Goal: Task Accomplishment & Management: Manage account settings

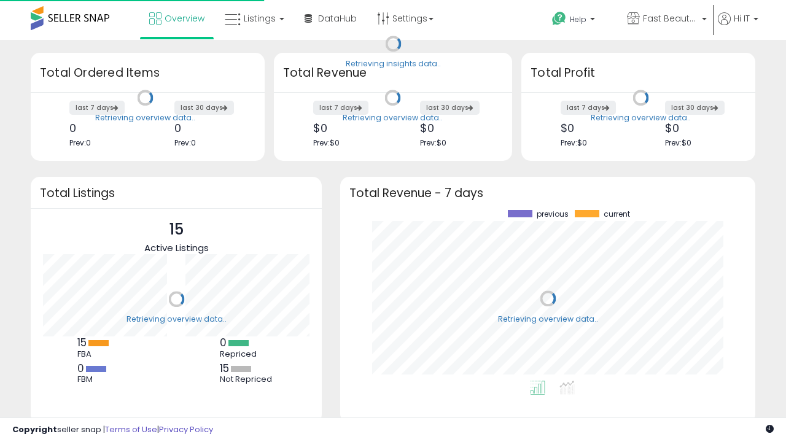
scroll to position [171, 390]
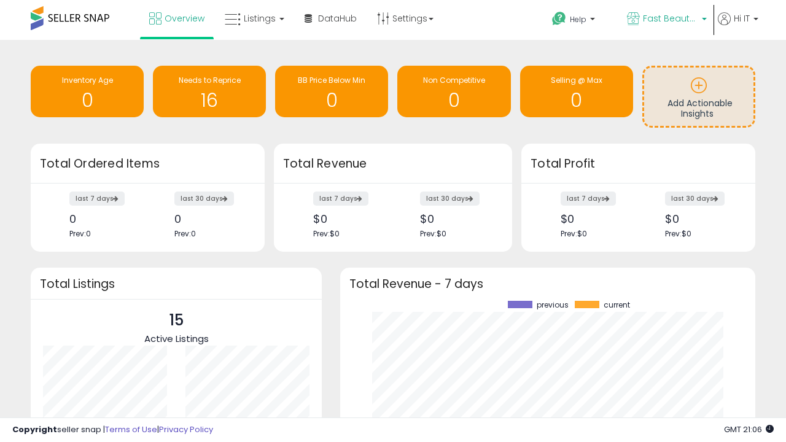
click at [665, 20] on span "Fast Beauty ([GEOGRAPHIC_DATA])" at bounding box center [670, 18] width 55 height 12
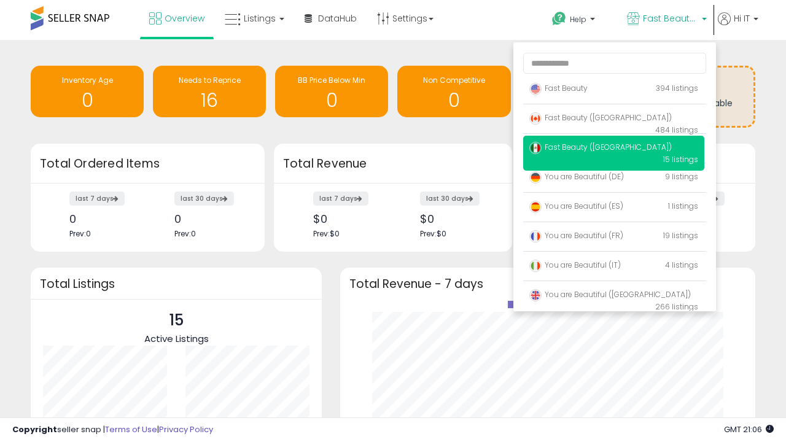
click at [613, 120] on span "Fast Beauty ([GEOGRAPHIC_DATA])" at bounding box center [600, 117] width 142 height 10
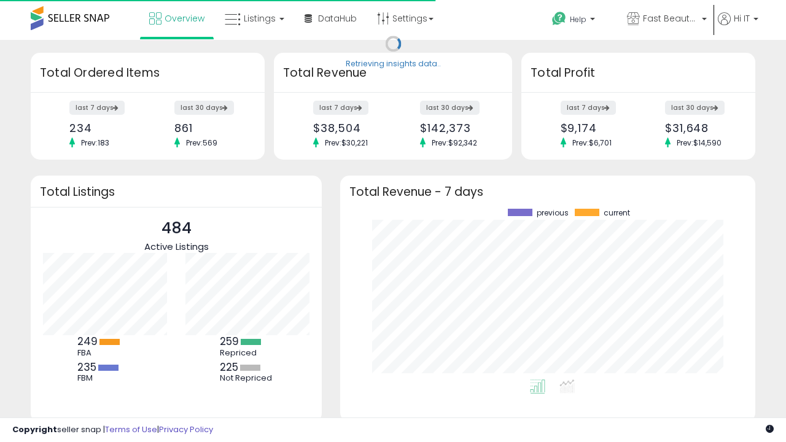
scroll to position [171, 390]
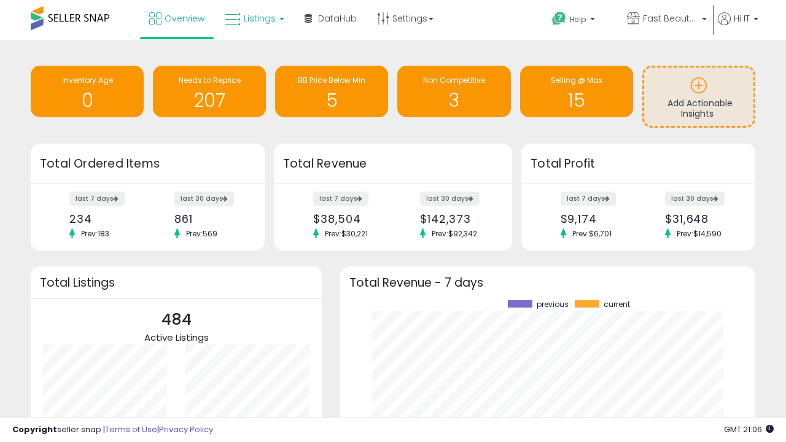
click at [253, 18] on span "Listings" at bounding box center [260, 18] width 32 height 12
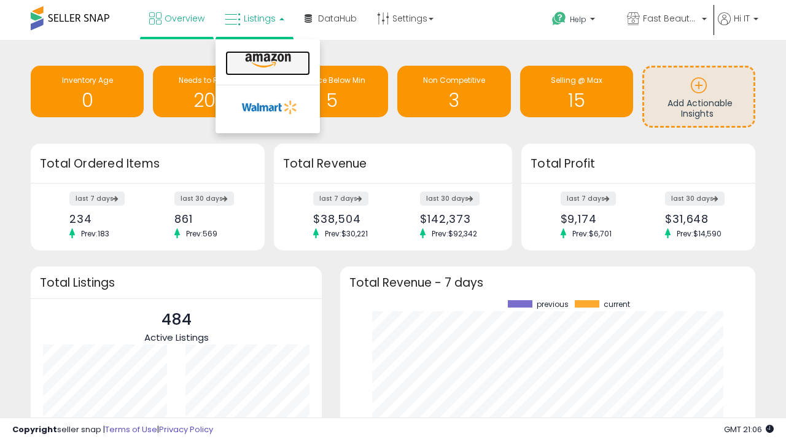
click at [266, 61] on icon at bounding box center [267, 61] width 53 height 16
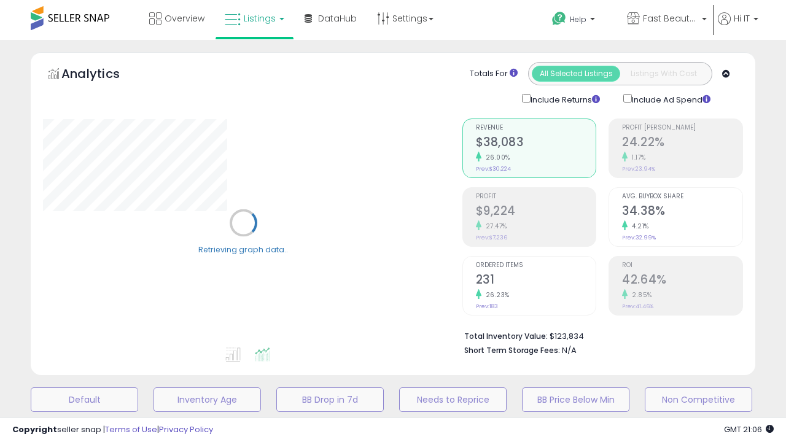
scroll to position [238, 0]
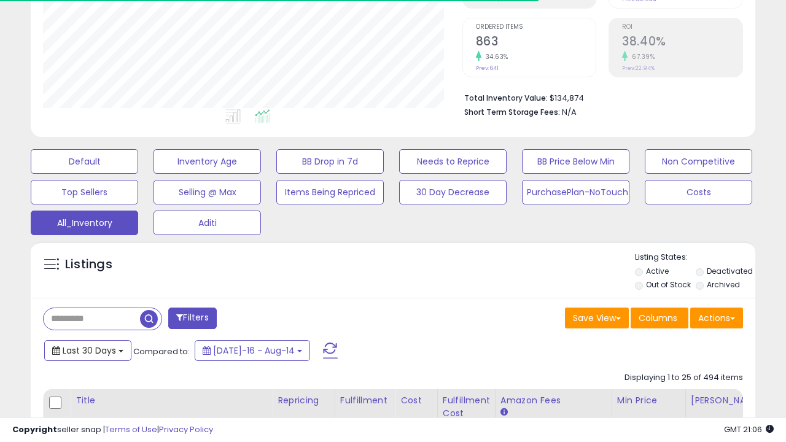
click at [87, 349] on span "Last 30 Days" at bounding box center [89, 350] width 53 height 12
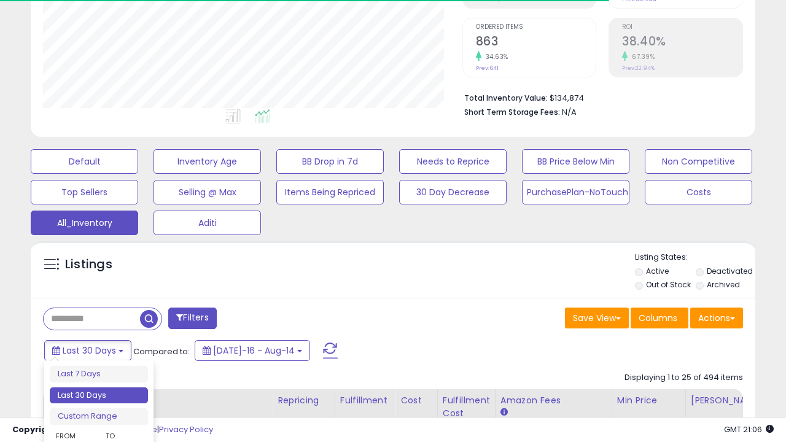
click at [99, 395] on li "Last 30 Days" at bounding box center [99, 395] width 98 height 17
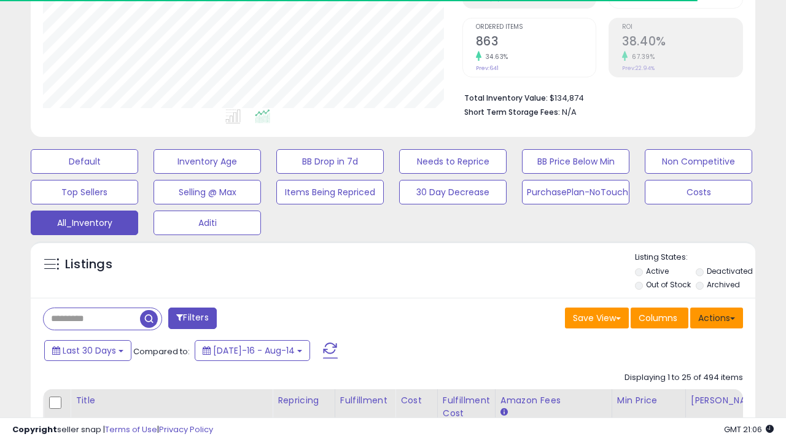
click at [716, 317] on button "Actions" at bounding box center [716, 318] width 53 height 21
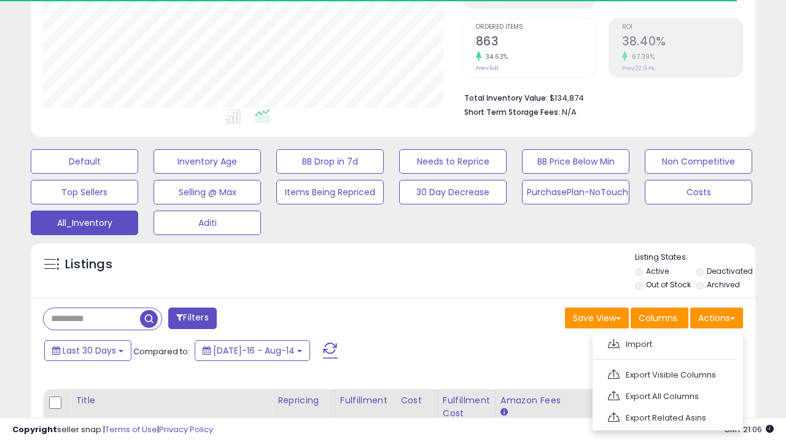
click at [666, 395] on link "Export All Columns" at bounding box center [666, 396] width 134 height 19
